Goal: Information Seeking & Learning: Compare options

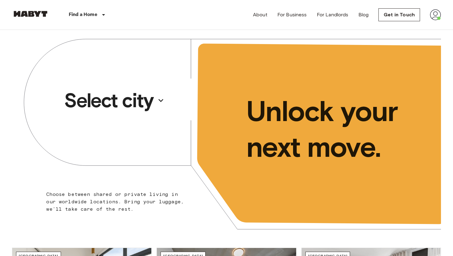
click at [116, 104] on p "Select city" at bounding box center [108, 100] width 89 height 25
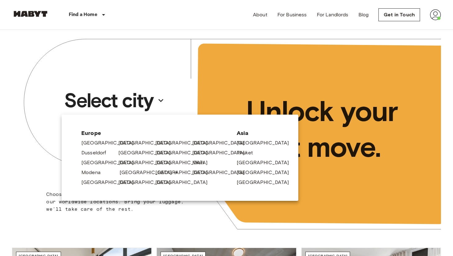
click at [123, 171] on link "[GEOGRAPHIC_DATA]" at bounding box center [149, 172] width 59 height 7
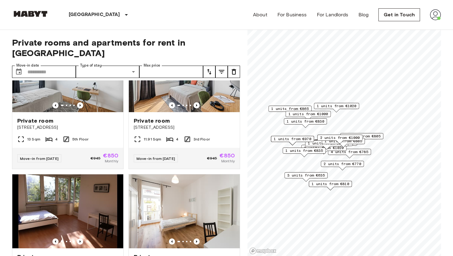
scroll to position [319, 0]
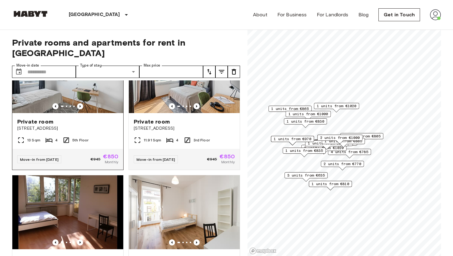
click at [83, 125] on span "[STREET_ADDRESS]" at bounding box center [67, 128] width 101 height 6
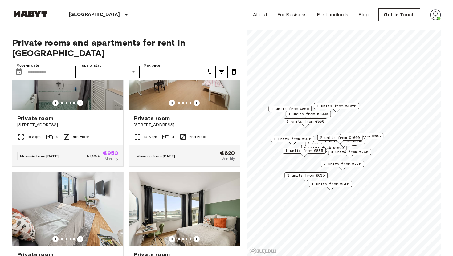
scroll to position [0, 0]
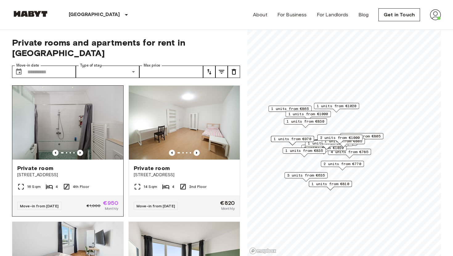
click at [59, 150] on div at bounding box center [67, 153] width 111 height 6
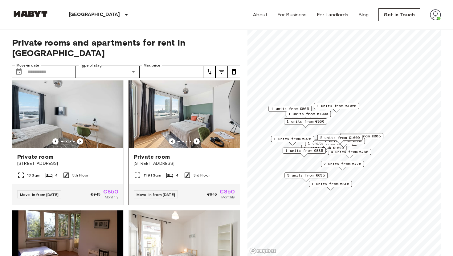
scroll to position [291, 0]
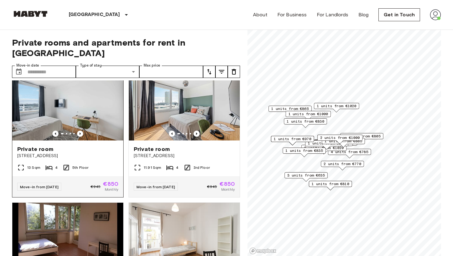
click at [77, 148] on div "Private room Tübinger Straße 3c" at bounding box center [67, 151] width 111 height 23
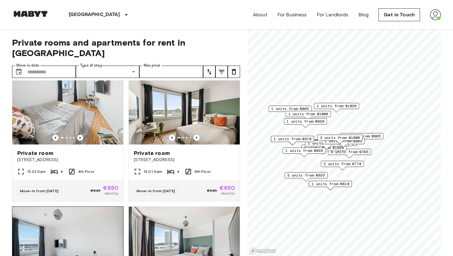
scroll to position [0, 0]
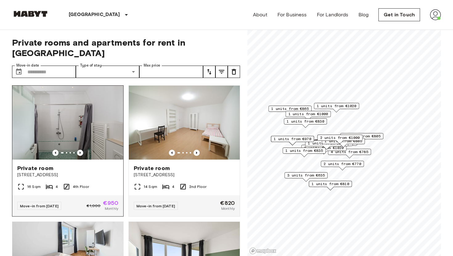
click at [81, 129] on img at bounding box center [67, 123] width 111 height 74
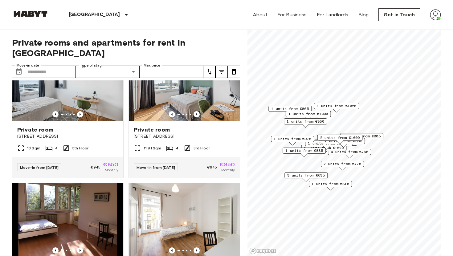
scroll to position [316, 0]
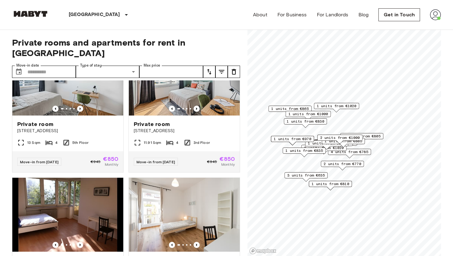
click at [439, 12] on img at bounding box center [435, 14] width 11 height 11
click at [262, 17] on div at bounding box center [226, 128] width 453 height 256
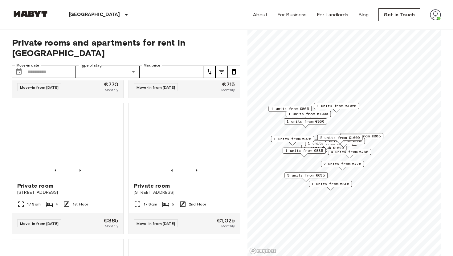
scroll to position [664, 0]
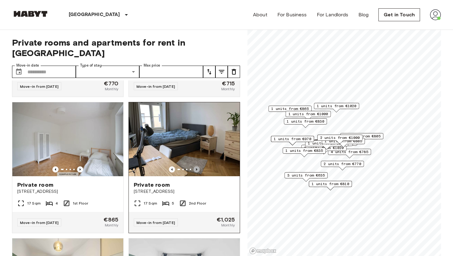
click at [195, 166] on icon "Previous image" at bounding box center [196, 169] width 6 height 6
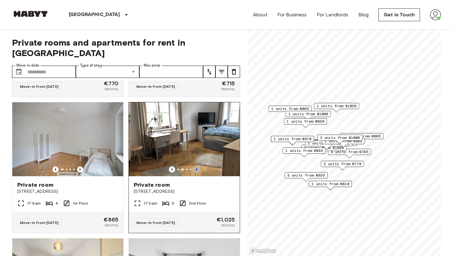
click at [195, 166] on icon "Previous image" at bounding box center [196, 169] width 6 height 6
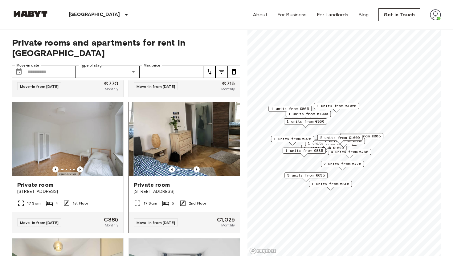
click at [193, 140] on img at bounding box center [188, 139] width 111 height 74
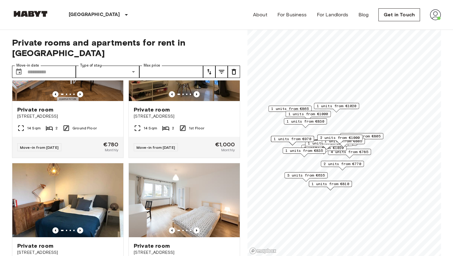
scroll to position [1756, 0]
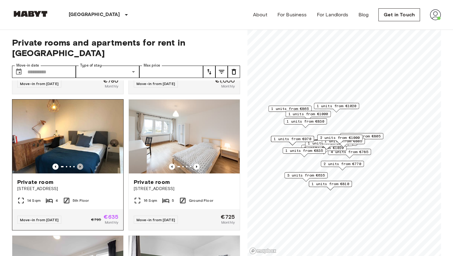
click at [78, 164] on icon "Previous image" at bounding box center [80, 167] width 6 height 6
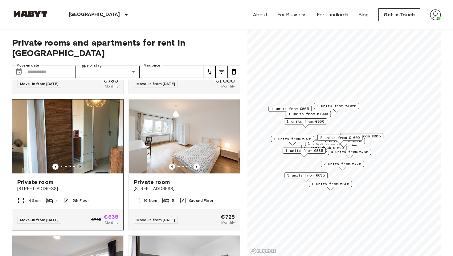
click at [78, 164] on icon "Previous image" at bounding box center [80, 167] width 6 height 6
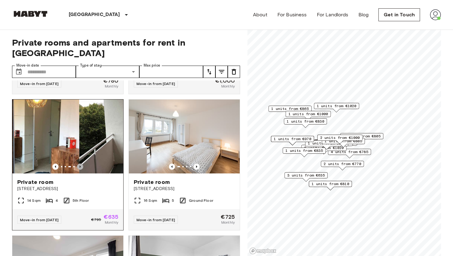
click at [78, 164] on icon "Previous image" at bounding box center [80, 167] width 6 height 6
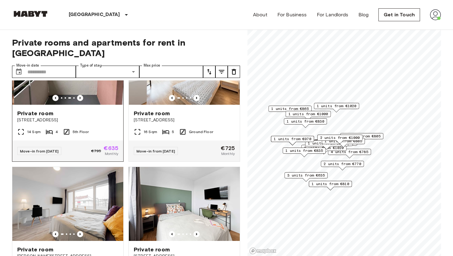
scroll to position [1899, 0]
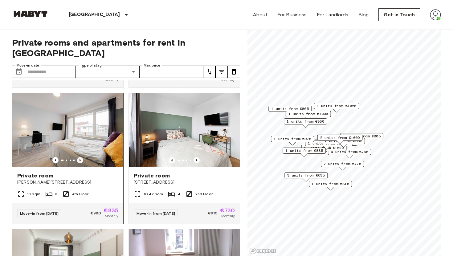
click at [81, 157] on icon "Previous image" at bounding box center [80, 160] width 6 height 6
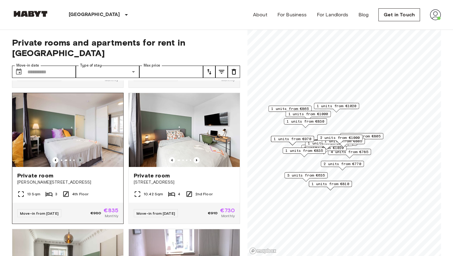
click at [81, 157] on icon "Previous image" at bounding box center [80, 160] width 6 height 6
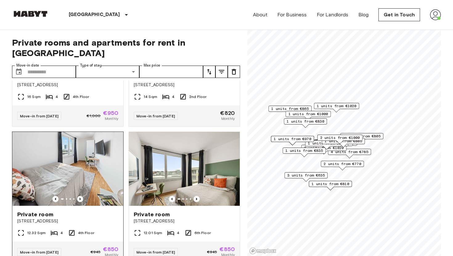
scroll to position [112, 0]
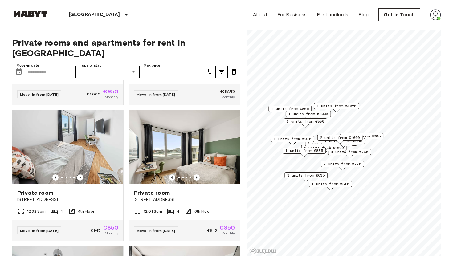
click at [161, 152] on img at bounding box center [184, 147] width 111 height 74
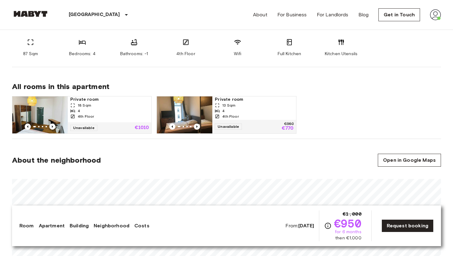
scroll to position [274, 0]
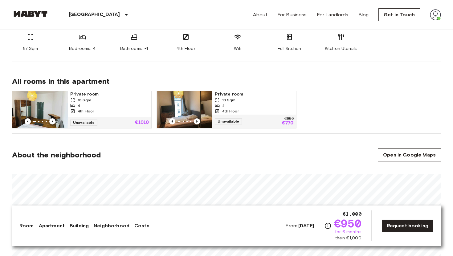
click at [85, 113] on span "4th Floor" at bounding box center [86, 111] width 16 height 6
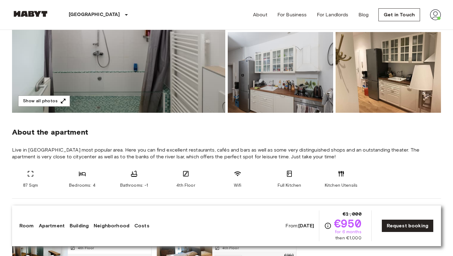
scroll to position [73, 0]
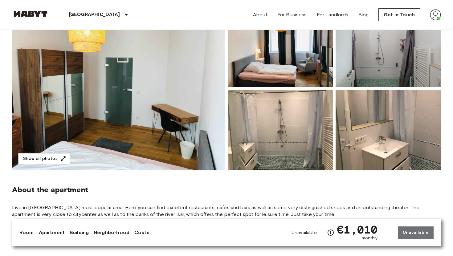
scroll to position [75, 0]
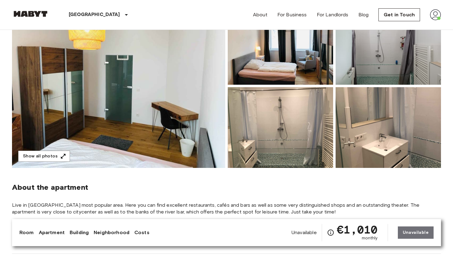
click at [136, 118] on img at bounding box center [118, 86] width 213 height 164
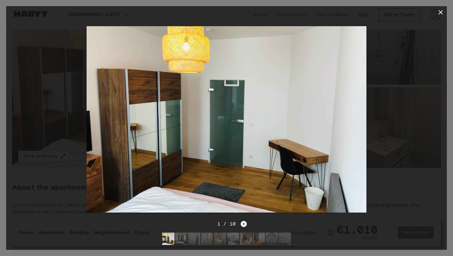
click at [244, 226] on icon "Next image" at bounding box center [244, 224] width 6 height 6
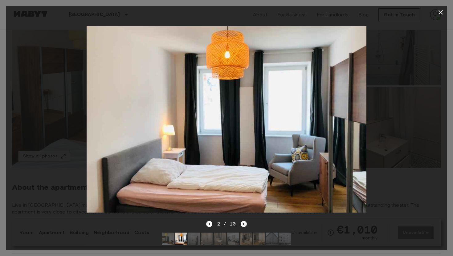
click at [244, 226] on icon "Next image" at bounding box center [244, 224] width 6 height 6
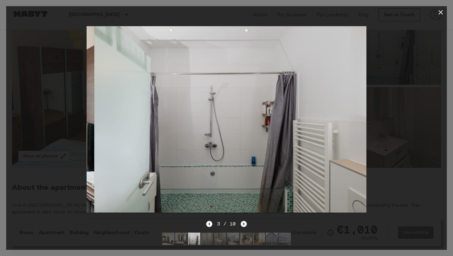
click at [244, 226] on icon "Next image" at bounding box center [244, 224] width 6 height 6
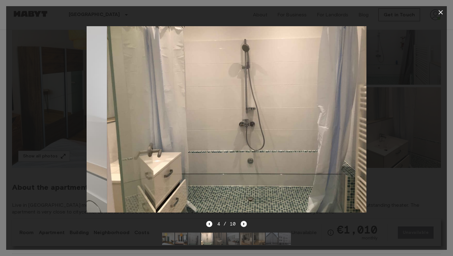
click at [244, 226] on icon "Next image" at bounding box center [244, 224] width 6 height 6
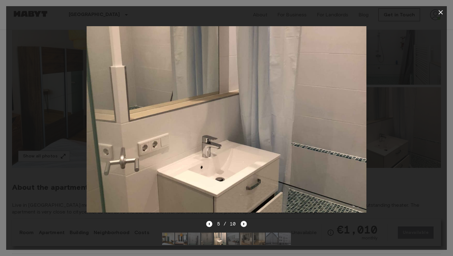
click at [241, 226] on icon "Next image" at bounding box center [244, 224] width 6 height 6
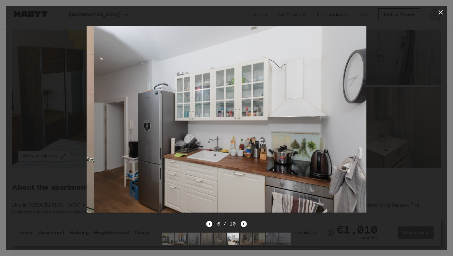
click at [242, 226] on icon "Next image" at bounding box center [244, 224] width 6 height 6
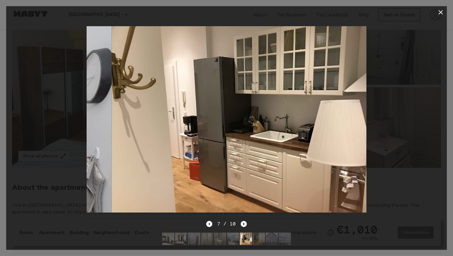
click at [242, 226] on icon "Next image" at bounding box center [244, 224] width 6 height 6
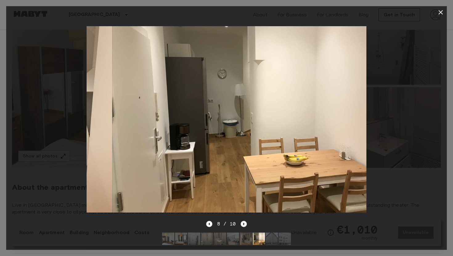
click at [242, 226] on icon "Next image" at bounding box center [244, 224] width 6 height 6
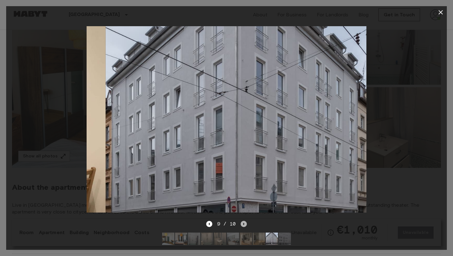
click at [242, 226] on icon "Next image" at bounding box center [244, 224] width 6 height 6
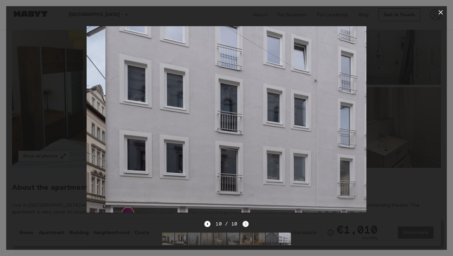
click at [242, 226] on div "10 / 10" at bounding box center [226, 223] width 44 height 7
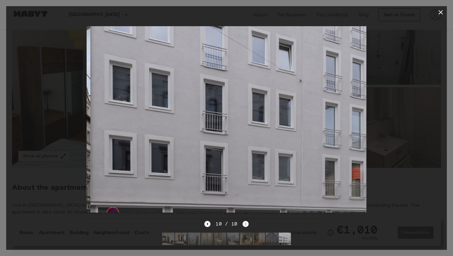
click at [242, 226] on div "10 / 10" at bounding box center [226, 223] width 44 height 7
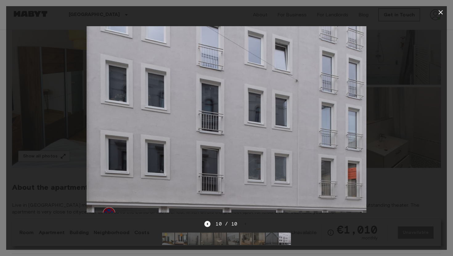
click at [209, 225] on icon "Previous image" at bounding box center [207, 224] width 6 height 6
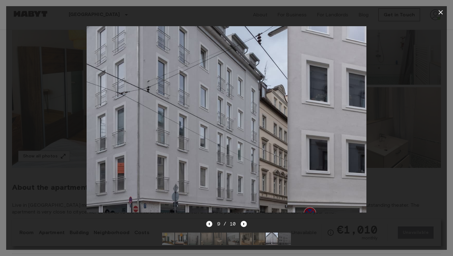
click at [209, 225] on icon "Previous image" at bounding box center [209, 224] width 6 height 6
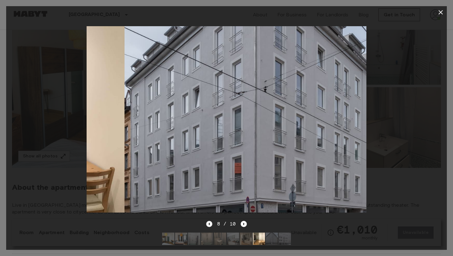
click at [209, 225] on icon "Previous image" at bounding box center [209, 224] width 6 height 6
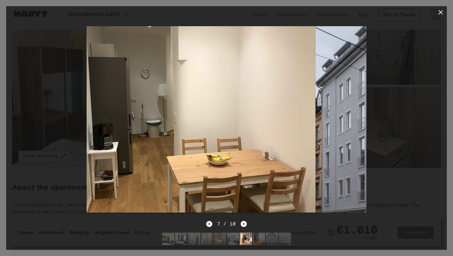
click at [209, 225] on icon "Previous image" at bounding box center [209, 224] width 6 height 6
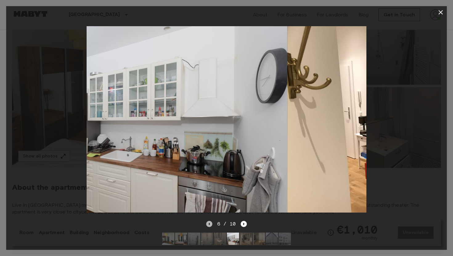
click at [209, 225] on icon "Previous image" at bounding box center [209, 224] width 6 height 6
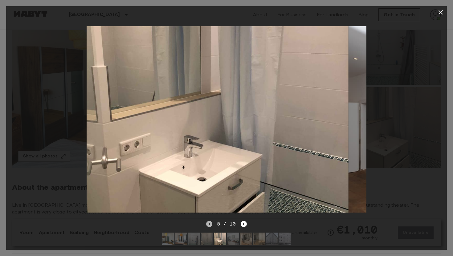
click at [209, 226] on icon "Previous image" at bounding box center [209, 224] width 6 height 6
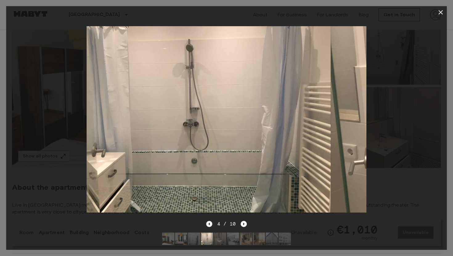
click at [210, 226] on icon "Previous image" at bounding box center [209, 224] width 6 height 6
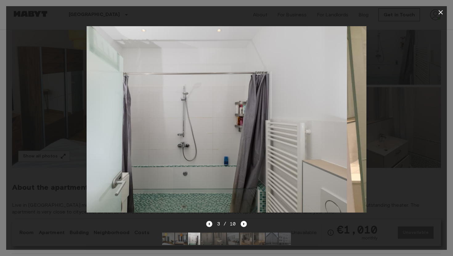
click at [210, 226] on icon "Previous image" at bounding box center [209, 224] width 6 height 6
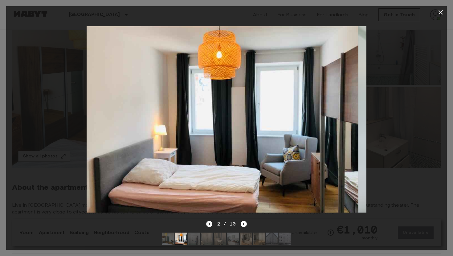
click at [210, 226] on icon "Previous image" at bounding box center [209, 224] width 6 height 6
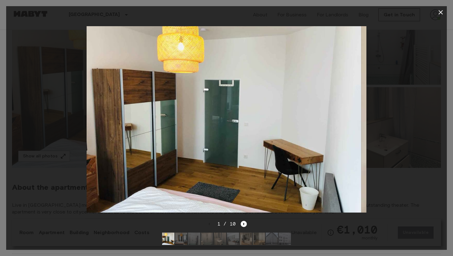
click at [437, 13] on icon "button" at bounding box center [440, 12] width 7 height 7
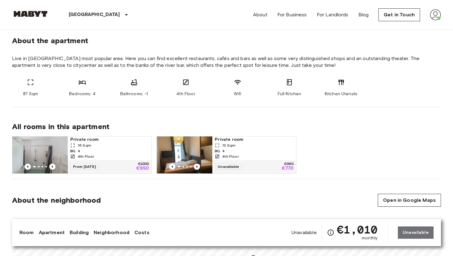
scroll to position [222, 0]
click at [204, 153] on img at bounding box center [184, 154] width 55 height 37
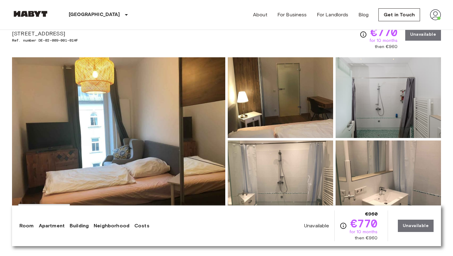
scroll to position [32, 0]
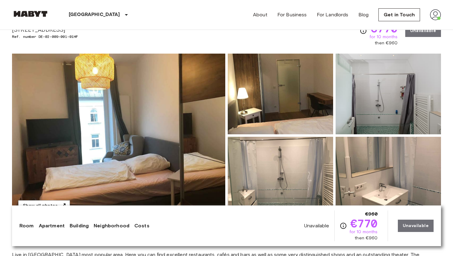
click at [167, 158] on img at bounding box center [118, 136] width 213 height 164
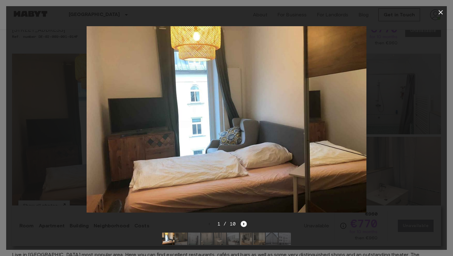
click at [243, 225] on icon "Next image" at bounding box center [244, 224] width 6 height 6
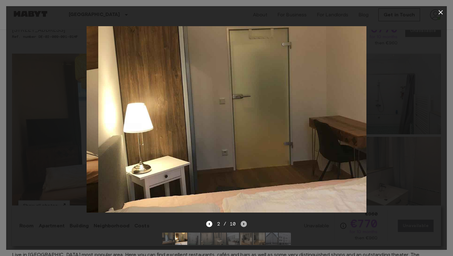
click at [244, 225] on icon "Next image" at bounding box center [244, 224] width 6 height 6
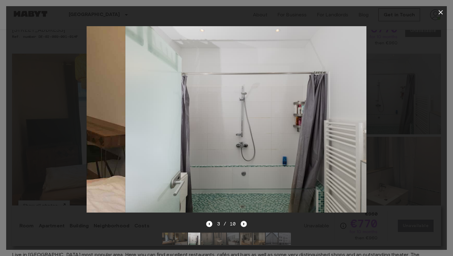
click at [244, 225] on icon "Next image" at bounding box center [244, 224] width 6 height 6
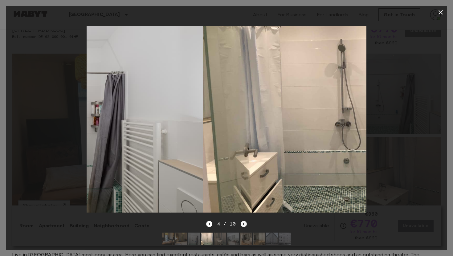
click at [244, 225] on icon "Next image" at bounding box center [244, 224] width 6 height 6
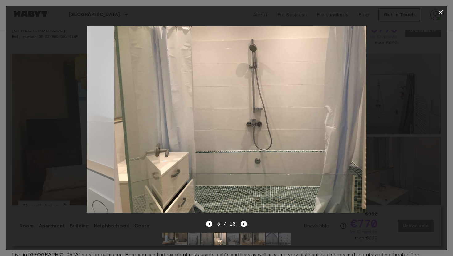
click at [244, 225] on icon "Next image" at bounding box center [244, 224] width 6 height 6
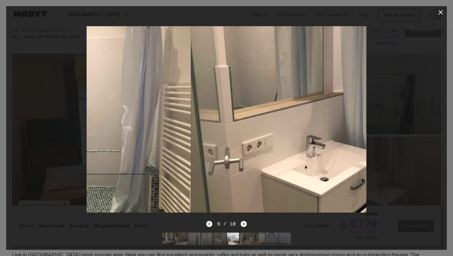
click at [244, 225] on icon "Next image" at bounding box center [244, 224] width 6 height 6
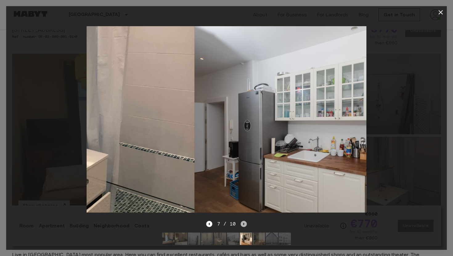
click at [244, 225] on icon "Next image" at bounding box center [244, 224] width 6 height 6
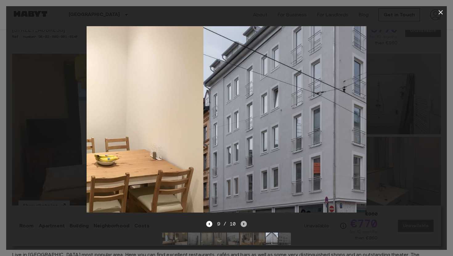
click at [244, 225] on icon "Next image" at bounding box center [244, 224] width 6 height 6
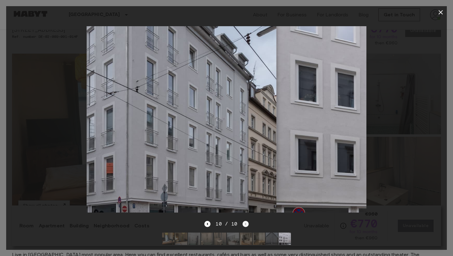
click at [244, 225] on div "10 / 10" at bounding box center [226, 223] width 44 height 7
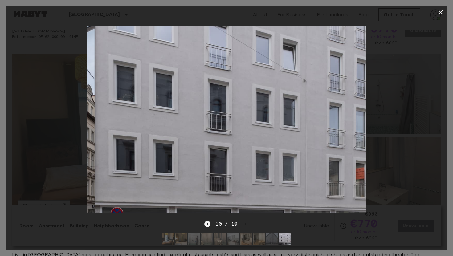
click at [208, 223] on icon "Previous image" at bounding box center [207, 224] width 6 height 6
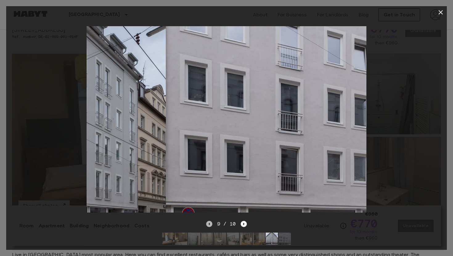
click at [208, 223] on icon "Previous image" at bounding box center [209, 224] width 6 height 6
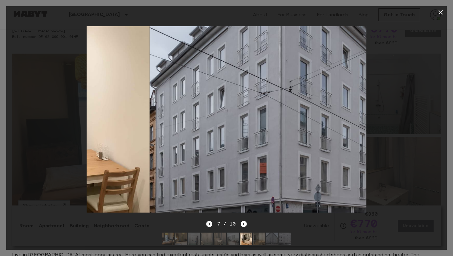
click at [208, 223] on icon "Previous image" at bounding box center [209, 224] width 6 height 6
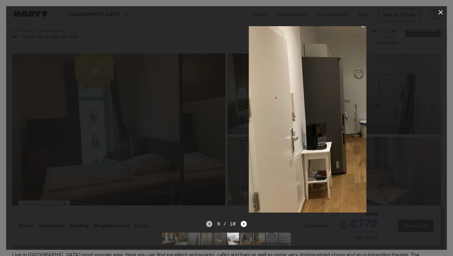
click at [208, 223] on icon "Previous image" at bounding box center [209, 224] width 6 height 6
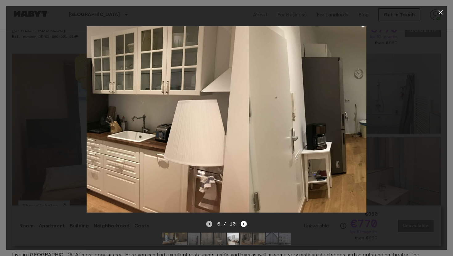
click at [208, 223] on icon "Previous image" at bounding box center [209, 224] width 6 height 6
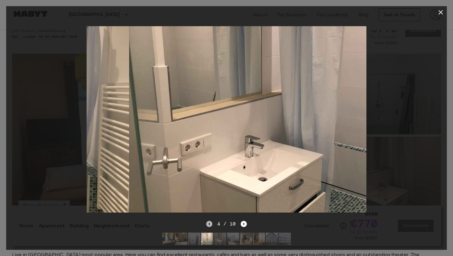
click at [208, 223] on icon "Previous image" at bounding box center [209, 224] width 6 height 6
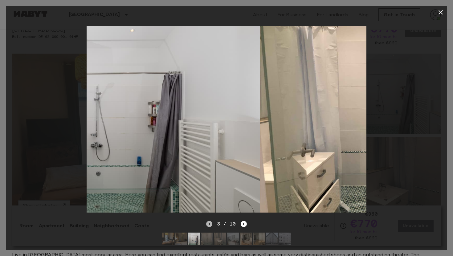
click at [208, 223] on icon "Previous image" at bounding box center [209, 224] width 6 height 6
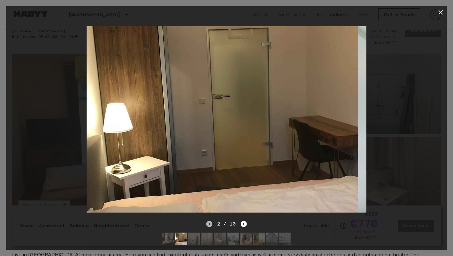
click at [208, 223] on icon "Previous image" at bounding box center [209, 224] width 6 height 6
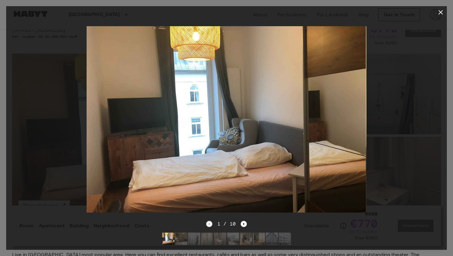
click at [208, 223] on div "1 / 10" at bounding box center [226, 223] width 41 height 7
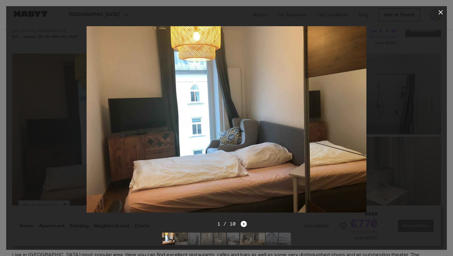
click at [437, 15] on icon "button" at bounding box center [440, 12] width 7 height 7
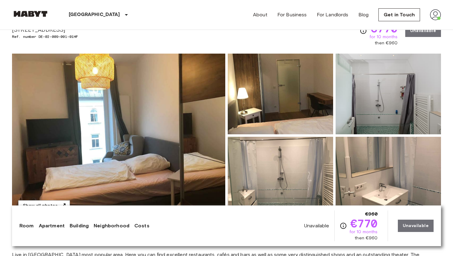
scroll to position [0, 0]
